Goal: Transaction & Acquisition: Purchase product/service

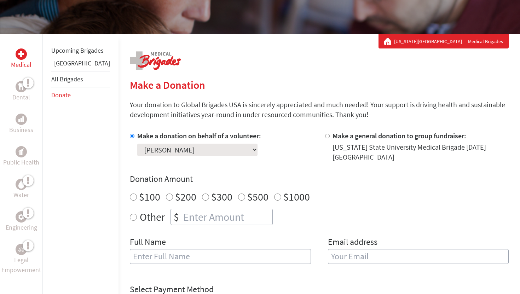
scroll to position [100, 0]
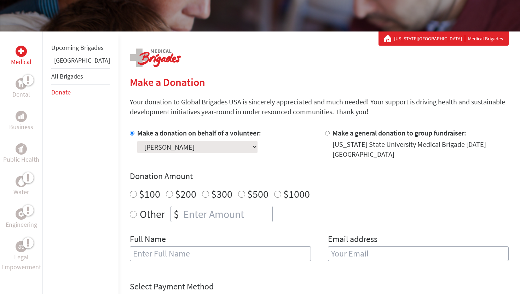
click at [182, 147] on select "Select a volunteer... [PERSON_NAME] [PERSON_NAME] [PERSON_NAME] [PERSON_NAME] […" at bounding box center [197, 147] width 120 height 12
click at [137, 141] on select "Select a volunteer... [PERSON_NAME] [PERSON_NAME] [PERSON_NAME] [PERSON_NAME] […" at bounding box center [197, 147] width 120 height 12
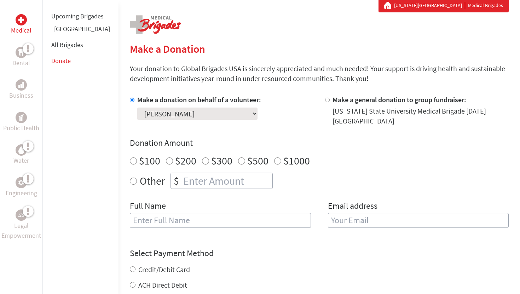
scroll to position [111, 0]
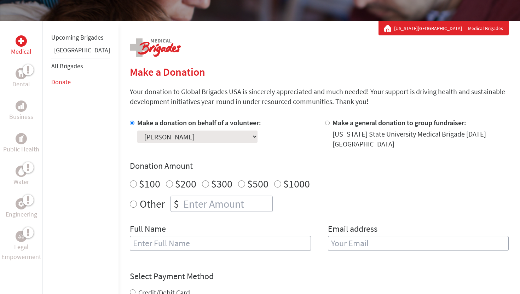
click at [171, 137] on select "Select a volunteer... [PERSON_NAME] [PERSON_NAME] [PERSON_NAME] [PERSON_NAME] […" at bounding box center [197, 136] width 120 height 12
click at [209, 158] on div "Make a donation on behalf of a volunteer: Select a volunteer... [PERSON_NAME] […" at bounding box center [319, 188] width 379 height 141
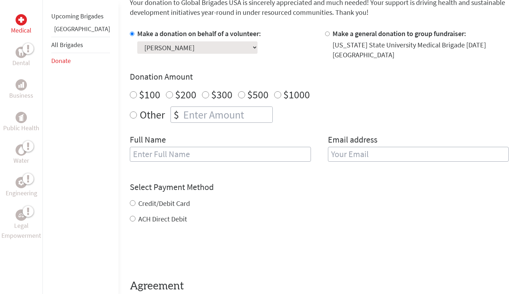
scroll to position [200, 0]
click at [209, 158] on input "text" at bounding box center [220, 153] width 181 height 15
click at [207, 132] on div "Make a donation on behalf of a volunteer: Select a volunteer... [PERSON_NAME] […" at bounding box center [319, 98] width 379 height 141
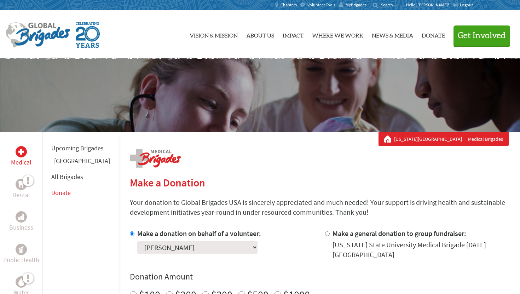
click at [72, 152] on link "Upcoming Brigades" at bounding box center [77, 148] width 52 height 8
